Goal: Information Seeking & Learning: Learn about a topic

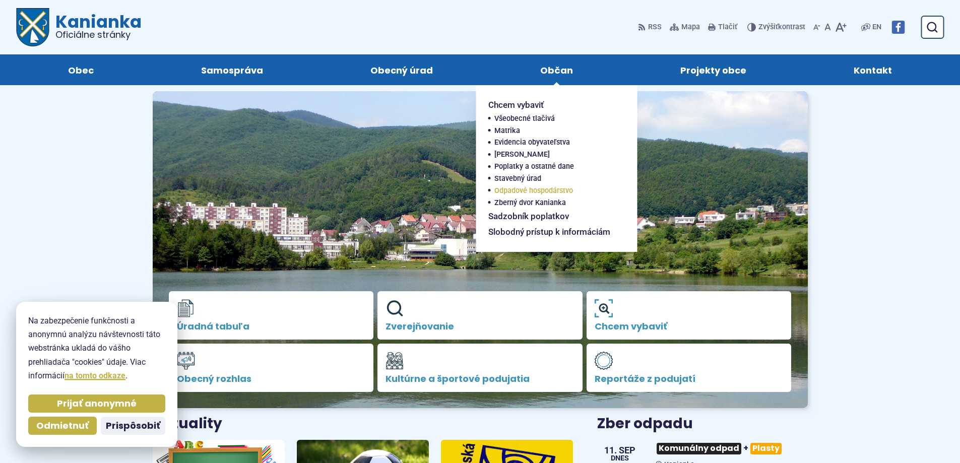
click at [472, 188] on span "Odpadové hospodárstvo" at bounding box center [533, 191] width 79 height 12
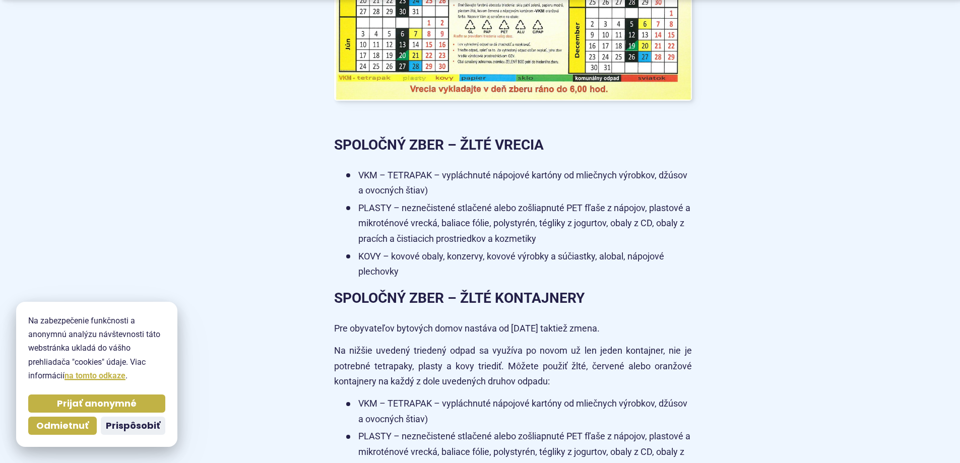
scroll to position [1209, 0]
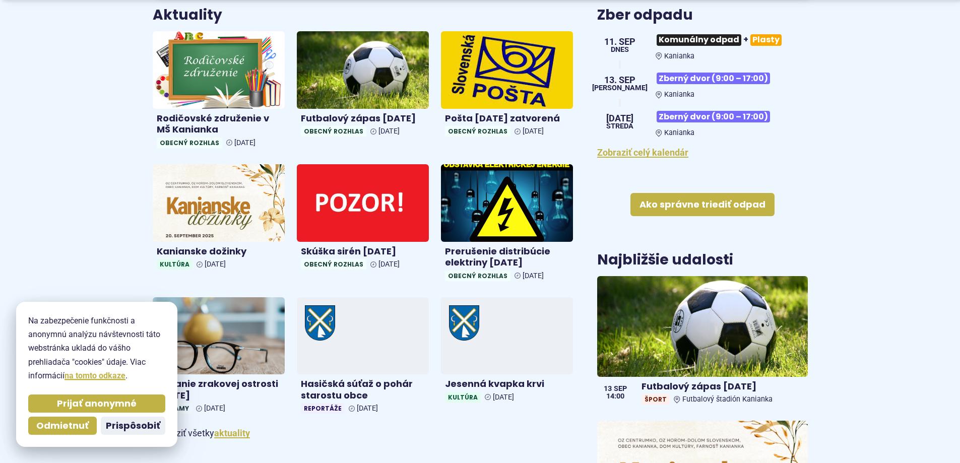
scroll to position [403, 0]
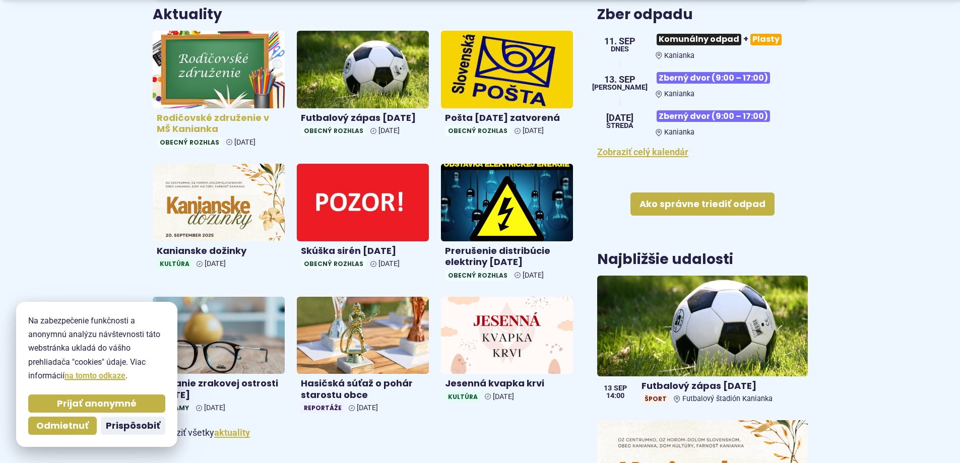
click at [229, 69] on img at bounding box center [219, 69] width 152 height 89
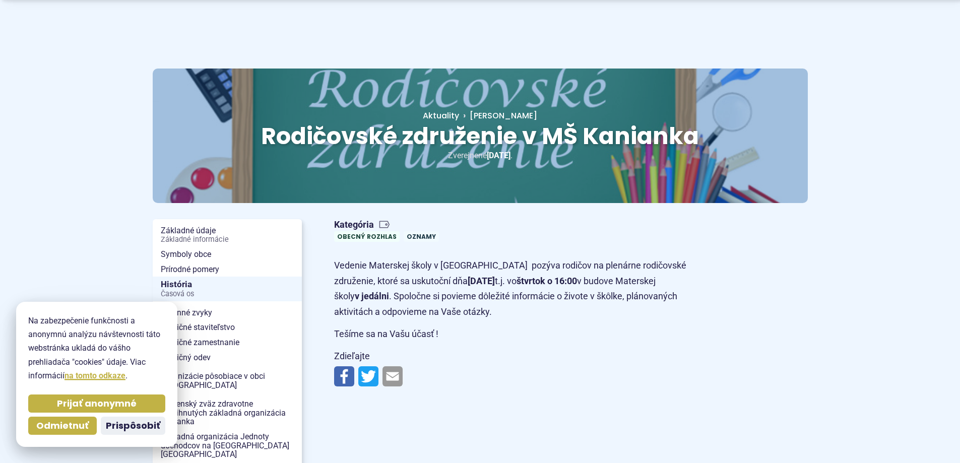
scroll to position [50, 0]
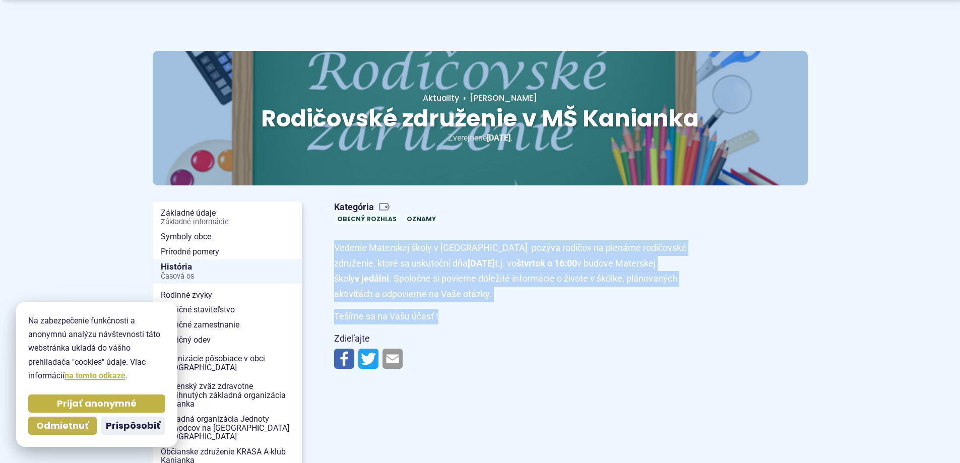
drag, startPoint x: 336, startPoint y: 248, endPoint x: 455, endPoint y: 316, distance: 137.9
click at [455, 316] on article "Kategória Obecný rozhlas Oznamy Vedenie Materskej školy v Kanianke pozýva rodič…" at bounding box center [571, 286] width 506 height 176
copy article "Vedenie Materskej školy v Kanianke pozýva rodičov na plenárne rodičovské združe…"
